Goal: Check status

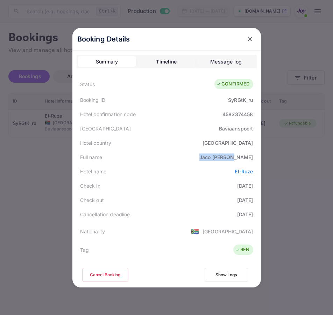
click at [243, 43] on button "close" at bounding box center [249, 39] width 13 height 13
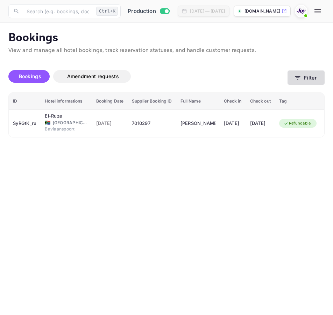
drag, startPoint x: 294, startPoint y: 72, endPoint x: 296, endPoint y: 75, distance: 4.1
click at [296, 75] on button "Filter" at bounding box center [305, 78] width 37 height 14
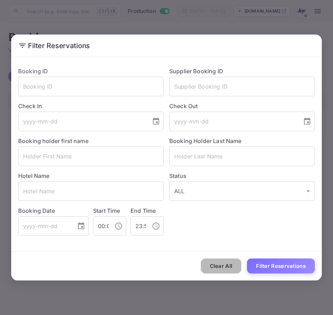
click at [232, 267] on button "Clear All" at bounding box center [221, 266] width 41 height 15
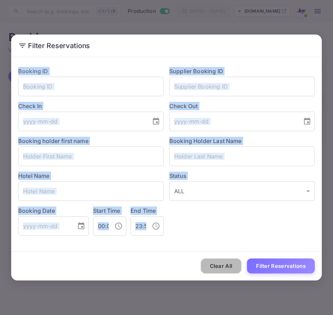
click at [232, 267] on div "Clear All Filter Reservations" at bounding box center [166, 266] width 310 height 29
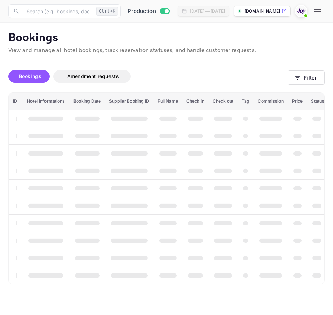
click at [232, 267] on th "booking table" at bounding box center [222, 275] width 29 height 17
click at [299, 81] on icon "button" at bounding box center [297, 77] width 7 height 7
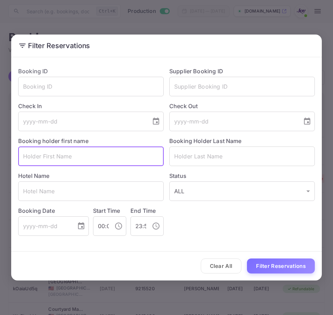
click at [107, 164] on input "text" at bounding box center [90, 157] width 145 height 20
paste input "[PERSON_NAME]"
type input "[PERSON_NAME]"
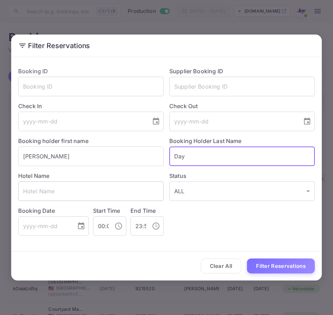
type input "Day"
click at [247, 259] on button "Filter Reservations" at bounding box center [281, 266] width 68 height 15
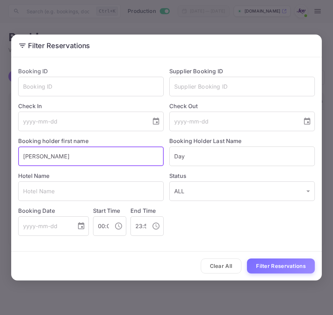
drag, startPoint x: 119, startPoint y: 155, endPoint x: -84, endPoint y: 146, distance: 202.5
click at [0, 146] on html "Now you can check your travel website directly from the link. Check your websit…" at bounding box center [166, 157] width 333 height 315
paste input "[PERSON_NAME]"
type input "[PERSON_NAME]"
click at [198, 158] on input "Day" at bounding box center [241, 157] width 145 height 20
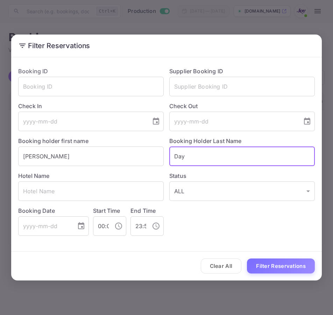
click at [198, 158] on input "Day" at bounding box center [241, 157] width 145 height 20
paste input "[PERSON_NAME]"
type input "[PERSON_NAME]"
click at [259, 269] on button "Filter Reservations" at bounding box center [281, 266] width 68 height 15
